Goal: Book appointment/travel/reservation

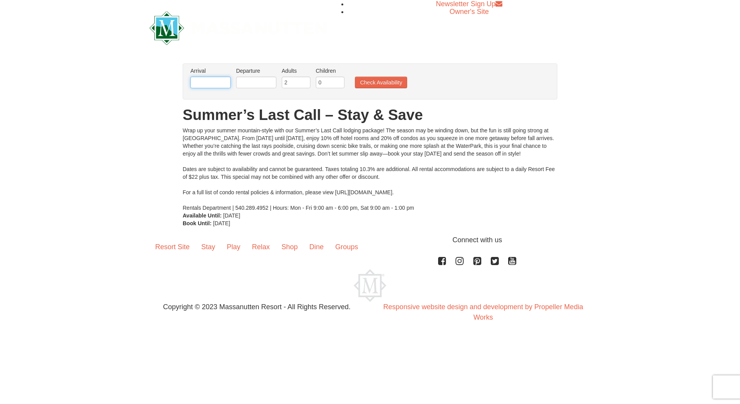
click at [202, 83] on input "text" at bounding box center [210, 83] width 40 height 12
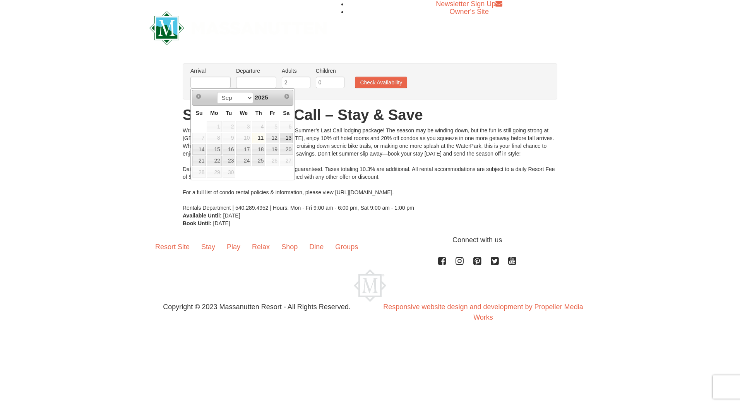
click at [285, 137] on link "13" at bounding box center [286, 138] width 13 height 11
type input "[DATE]"
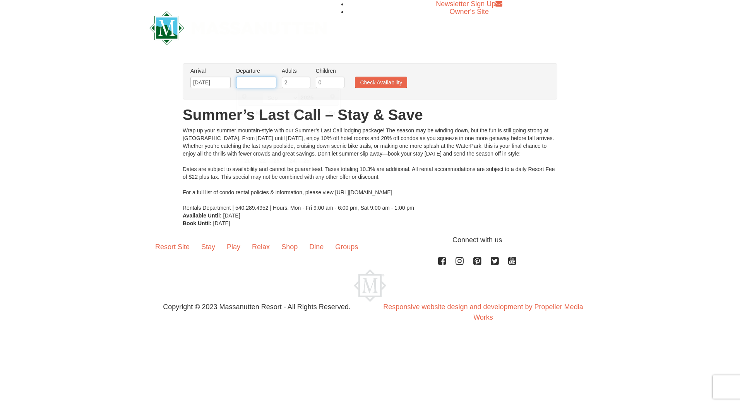
click at [252, 85] on input "text" at bounding box center [256, 83] width 40 height 12
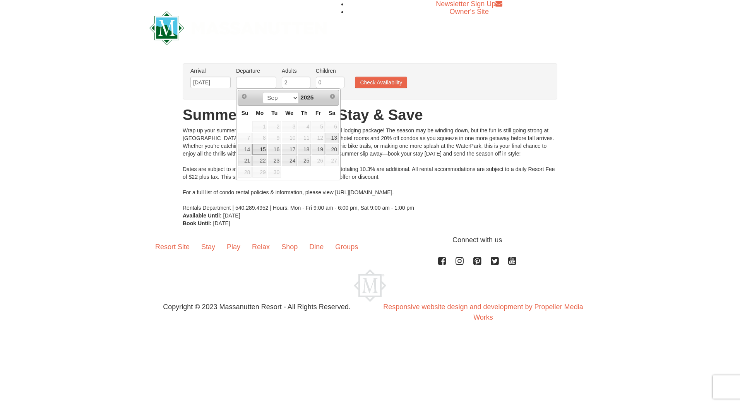
click at [262, 148] on link "15" at bounding box center [259, 149] width 15 height 11
type input "[DATE]"
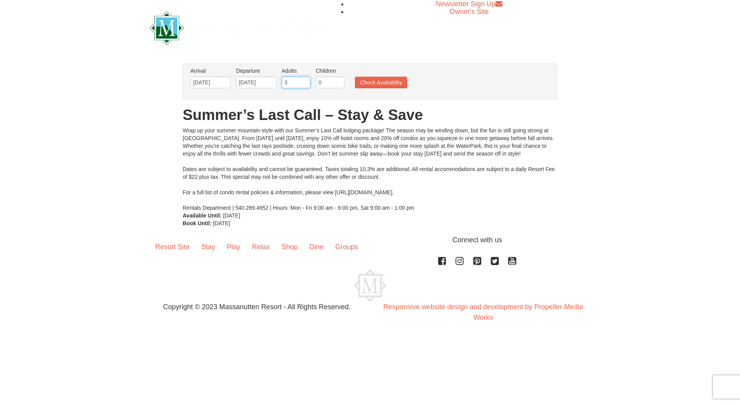
click at [304, 82] on input "3" at bounding box center [296, 83] width 29 height 12
click at [304, 85] on input "2" at bounding box center [296, 83] width 29 height 12
type input "1"
click at [304, 85] on input "1" at bounding box center [296, 83] width 29 height 12
click at [374, 85] on button "Check Availability" at bounding box center [381, 83] width 52 height 12
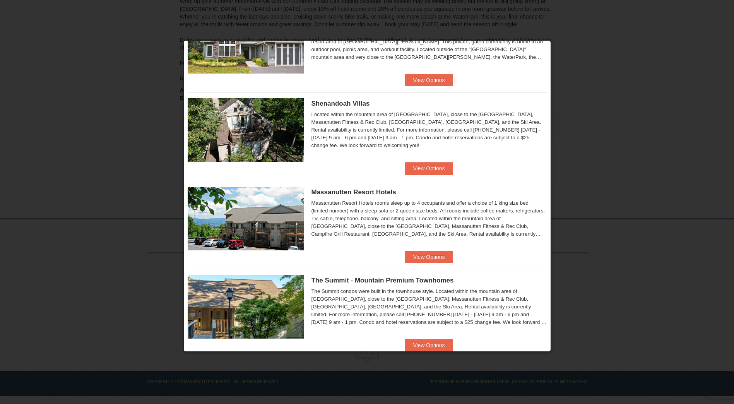
scroll to position [146, 0]
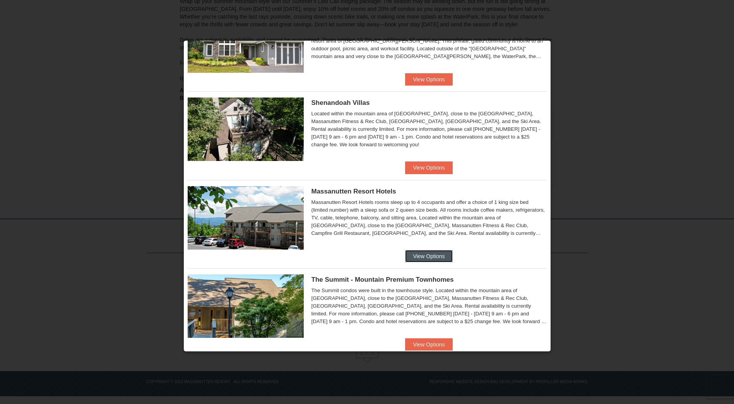
click at [431, 256] on button "View Options" at bounding box center [428, 256] width 47 height 12
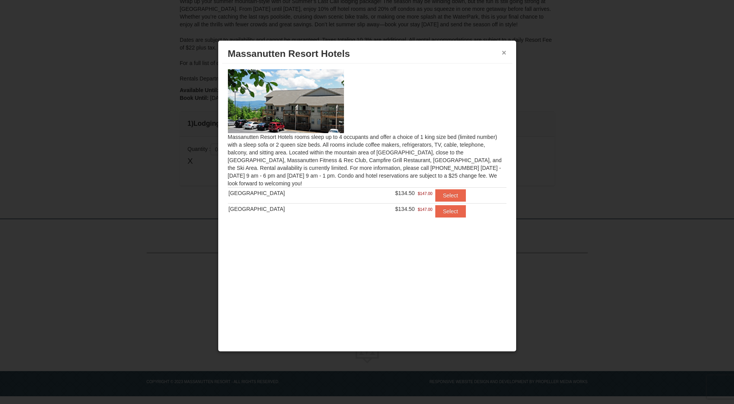
click at [504, 52] on button "×" at bounding box center [504, 53] width 5 height 8
